Goal: Task Accomplishment & Management: Manage account settings

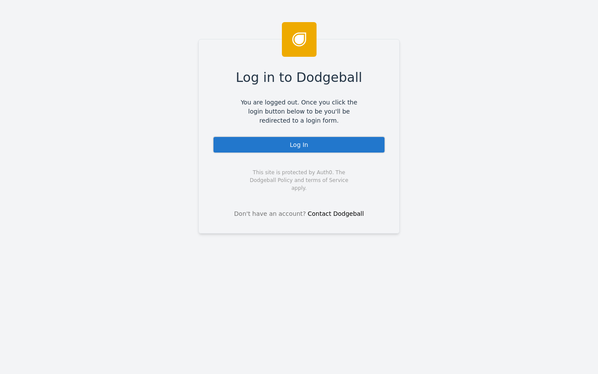
click at [304, 146] on div "Log In" at bounding box center [299, 144] width 173 height 17
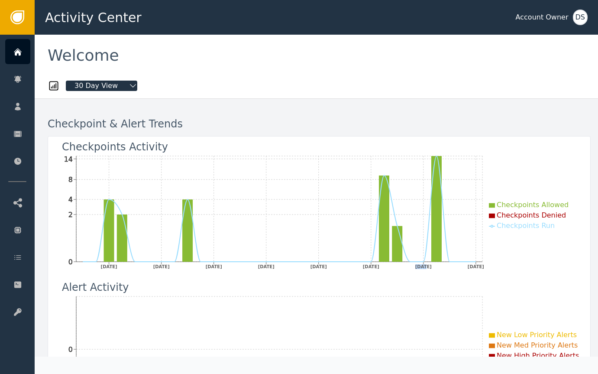
click at [579, 17] on div "DS" at bounding box center [580, 18] width 15 height 16
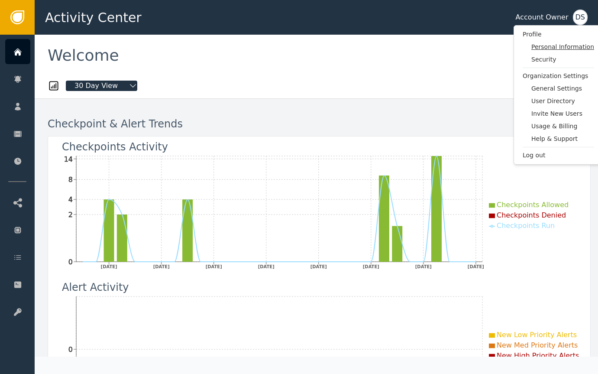
click at [566, 45] on span "Personal Information" at bounding box center [562, 46] width 63 height 9
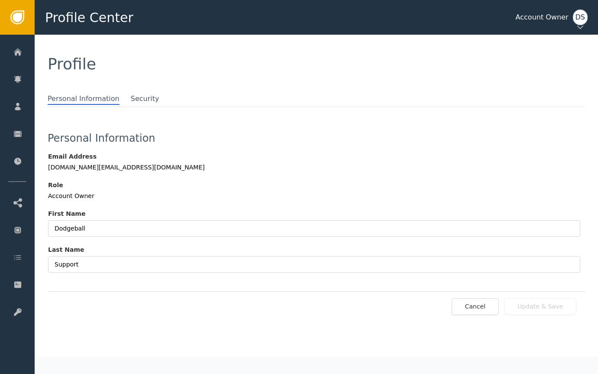
click at [579, 22] on div "DS" at bounding box center [580, 18] width 15 height 16
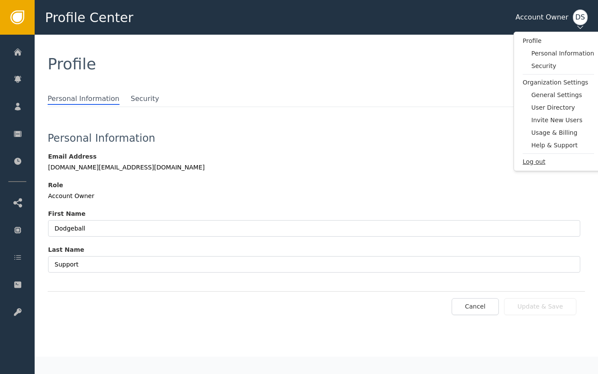
click at [537, 162] on span "Log out" at bounding box center [558, 161] width 71 height 9
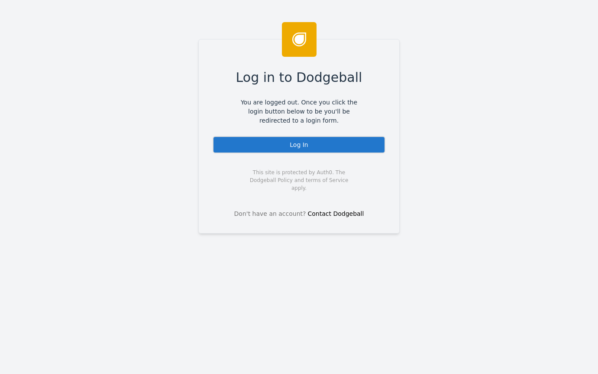
click at [294, 152] on div "Log In" at bounding box center [299, 144] width 173 height 17
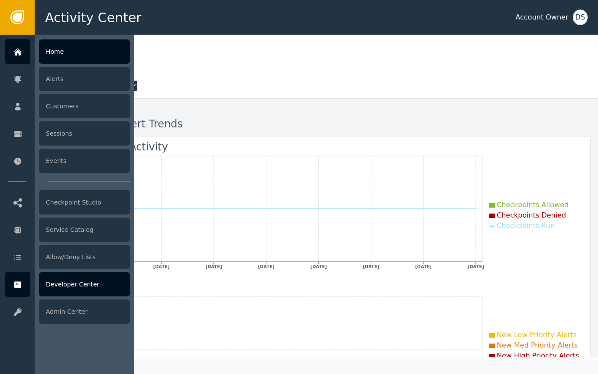
click at [71, 285] on div "Developer Center" at bounding box center [84, 284] width 91 height 24
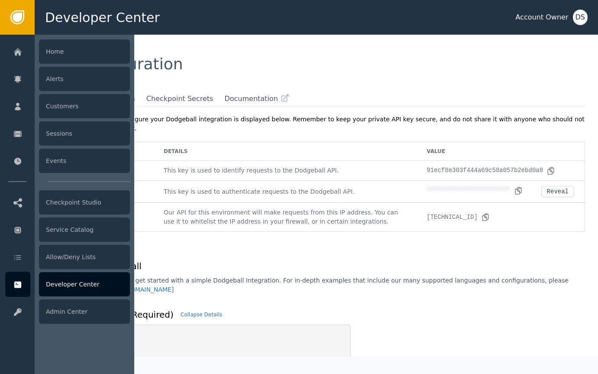
click at [73, 284] on div "Developer Center" at bounding box center [84, 284] width 91 height 24
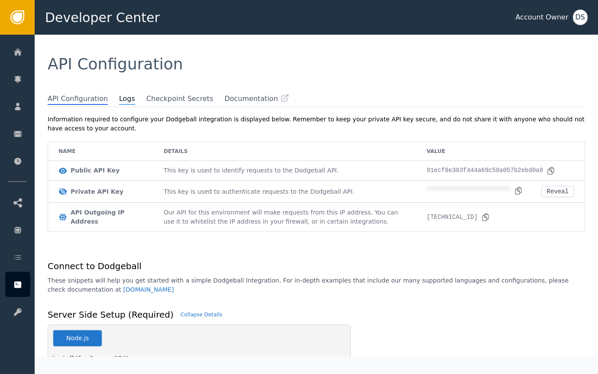
click at [123, 100] on span "Logs" at bounding box center [127, 99] width 16 height 11
